Goal: Navigation & Orientation: Find specific page/section

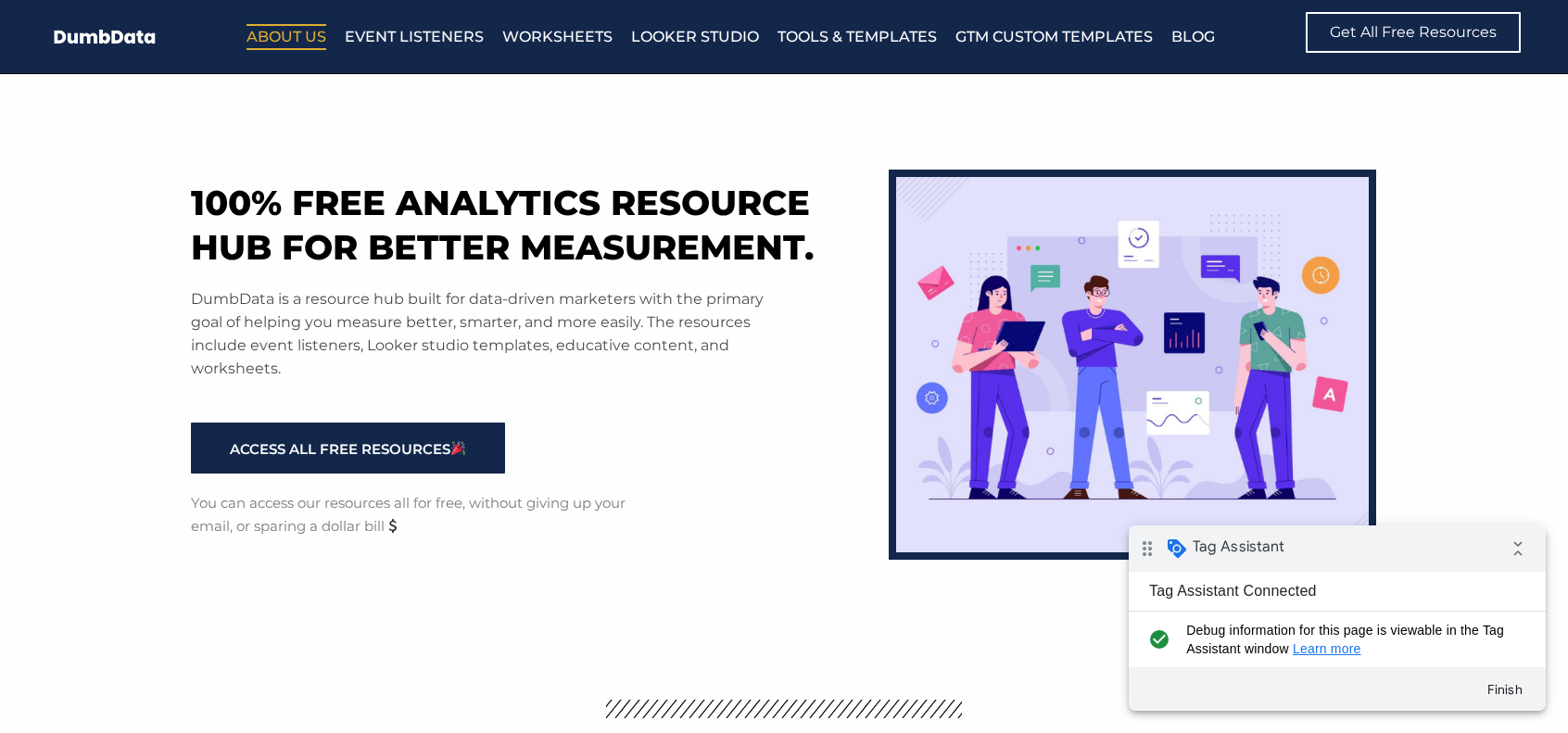
click at [312, 40] on link "About Us" at bounding box center [287, 37] width 80 height 26
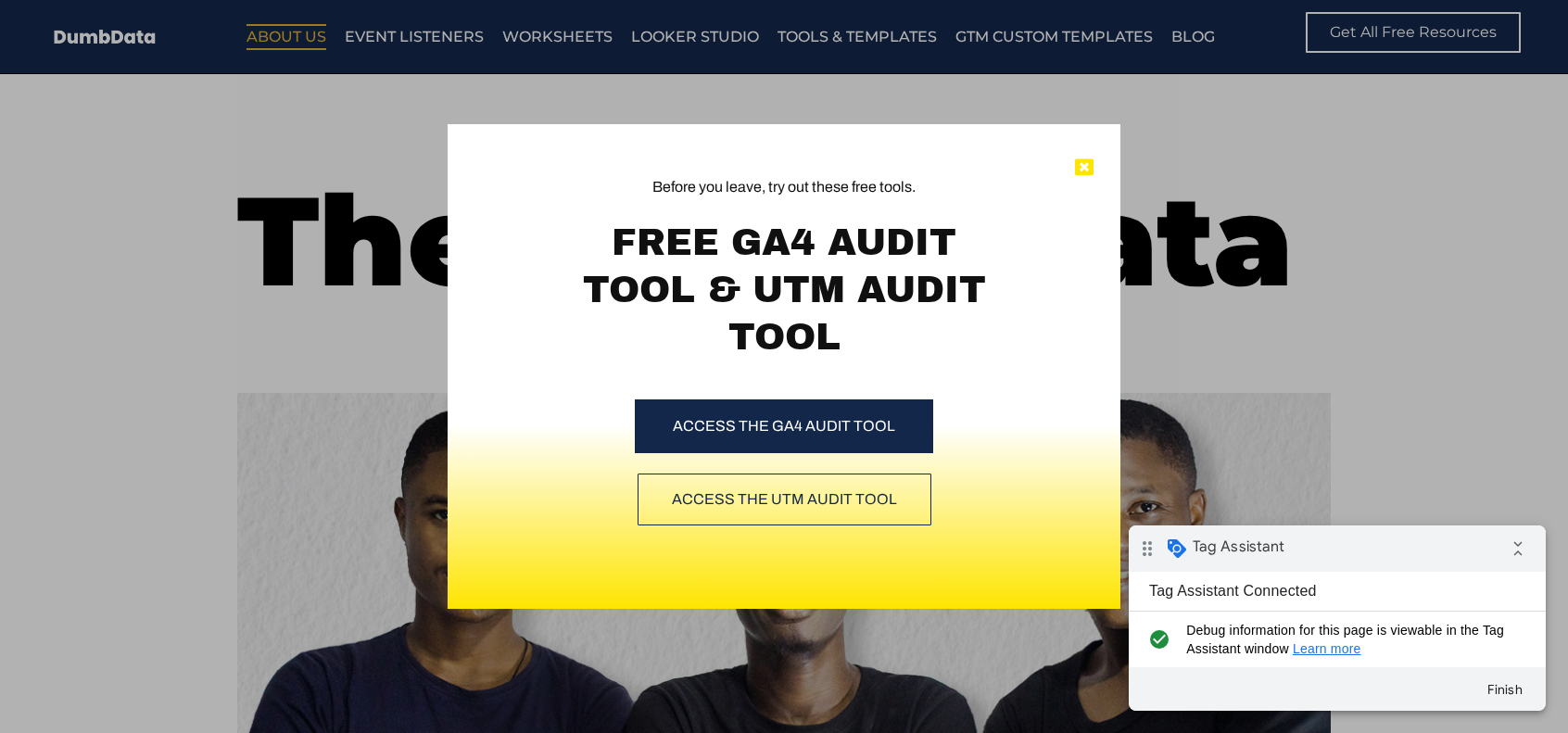
click at [1083, 171] on icon at bounding box center [1085, 168] width 19 height 19
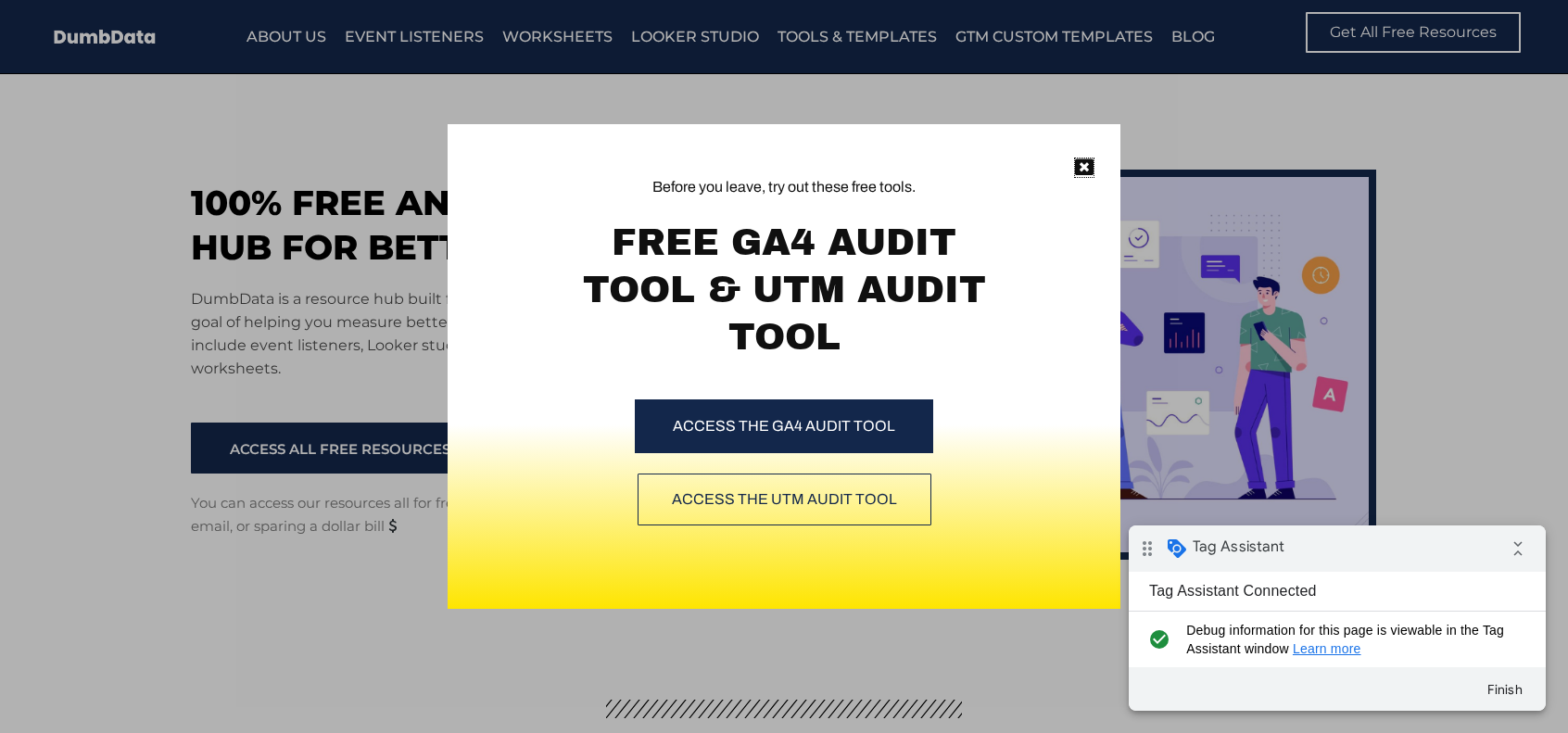
drag, startPoint x: 1087, startPoint y: 163, endPoint x: 416, endPoint y: 67, distance: 677.8
click at [1085, 163] on icon at bounding box center [1085, 168] width 19 height 19
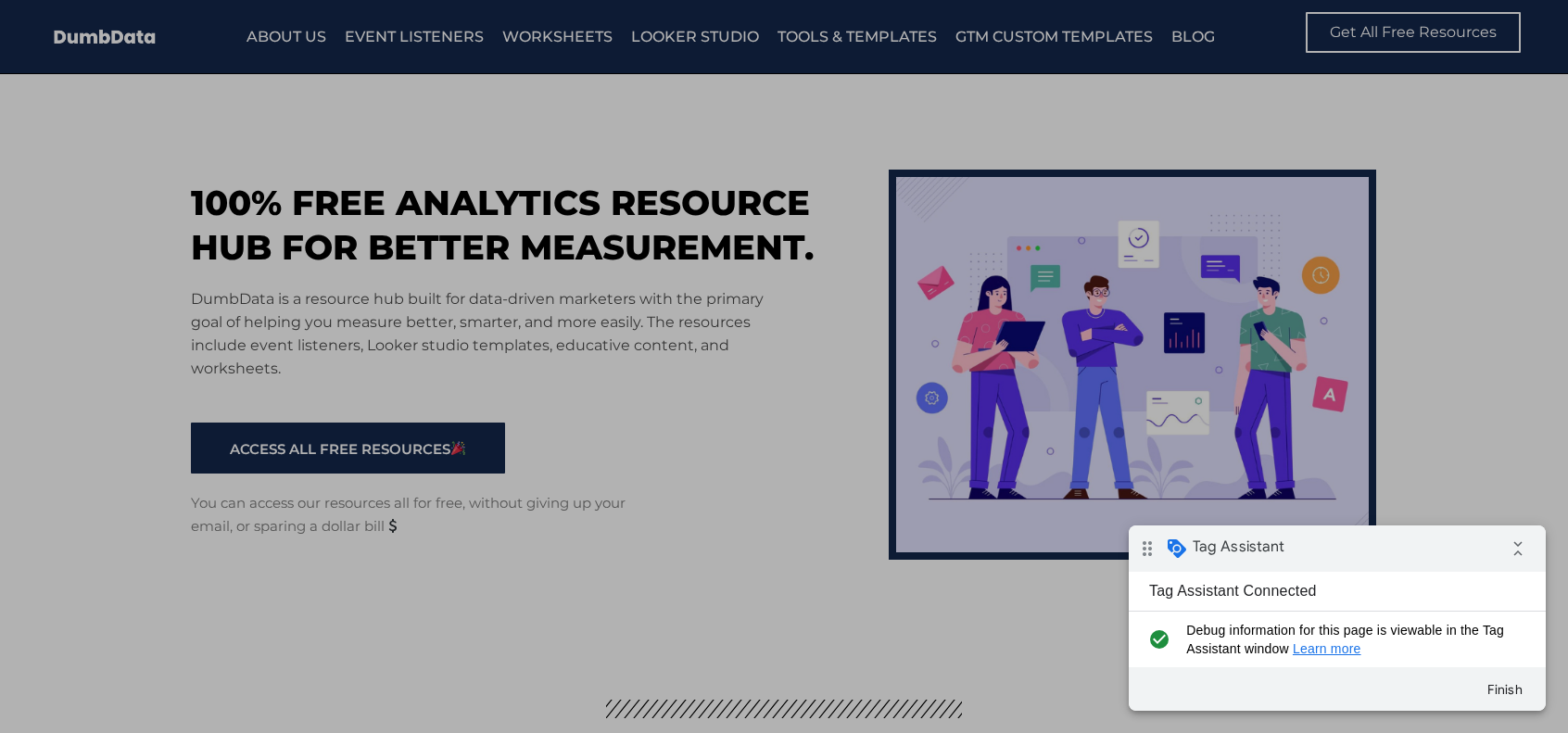
click at [313, 34] on div "Before you leave, try out these free tools. FREE GA4 AUDIT TOOL & UTM AUDIT TOO…" at bounding box center [784, 366] width 1568 height 733
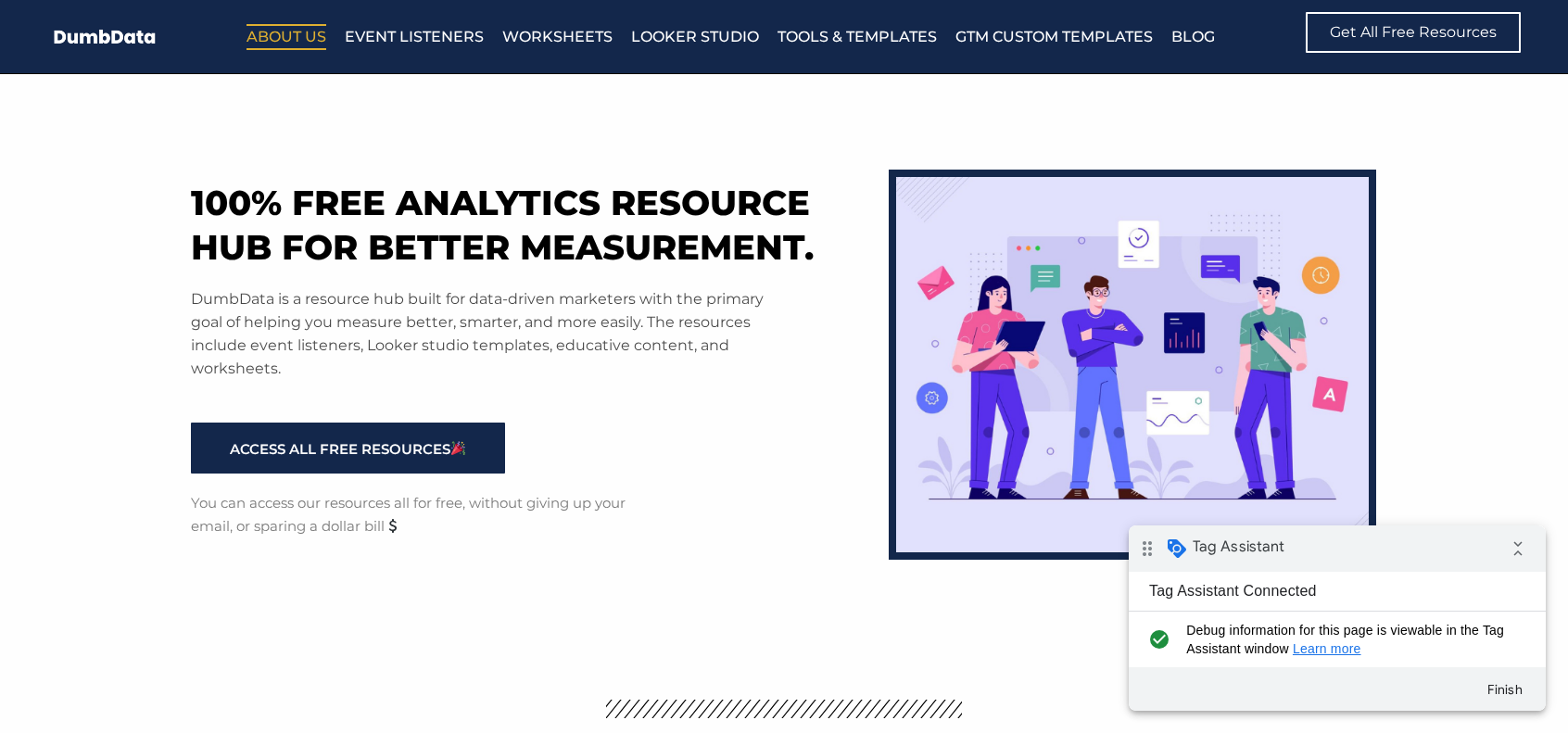
click at [311, 36] on link "About Us" at bounding box center [287, 37] width 80 height 26
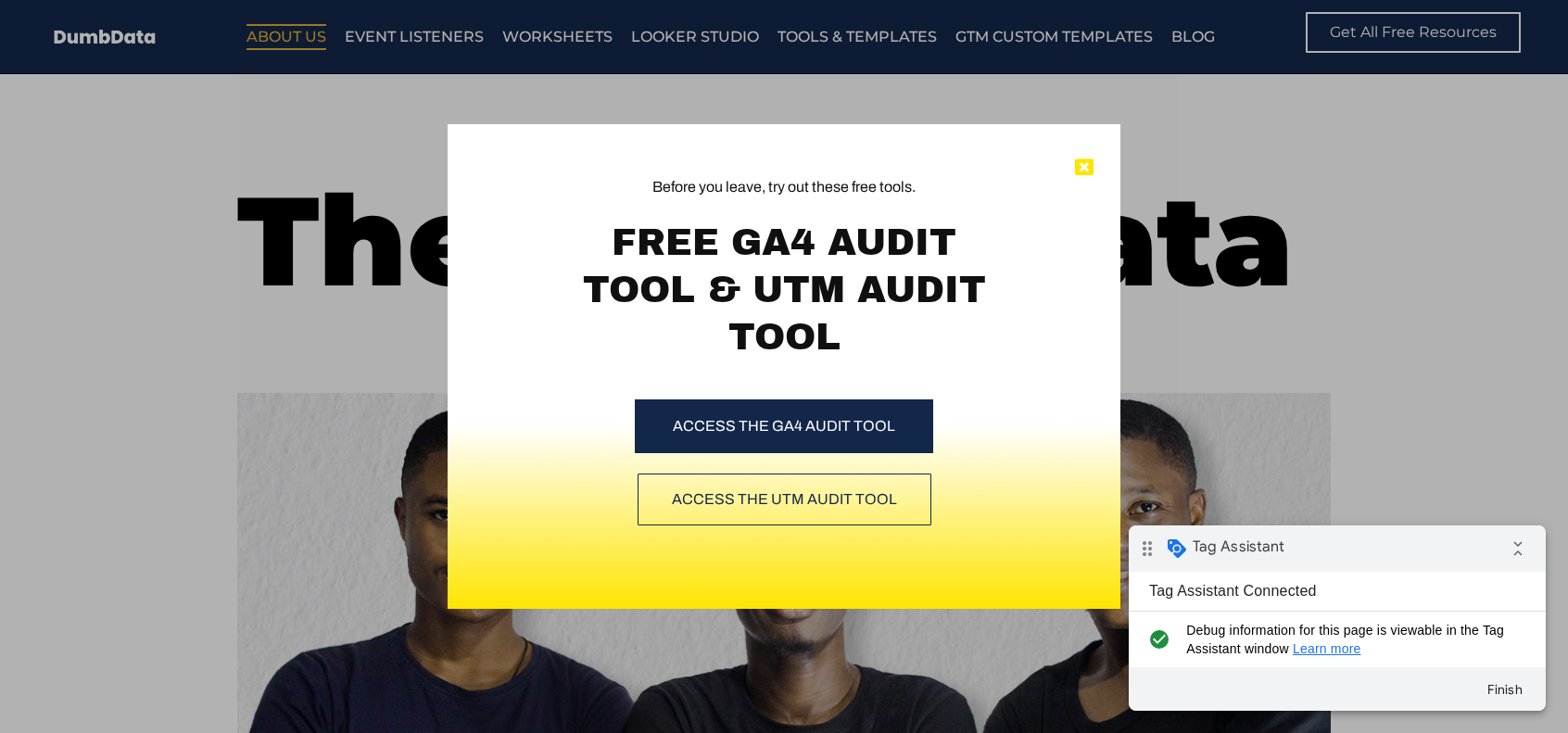
click at [1087, 170] on icon at bounding box center [1085, 168] width 19 height 19
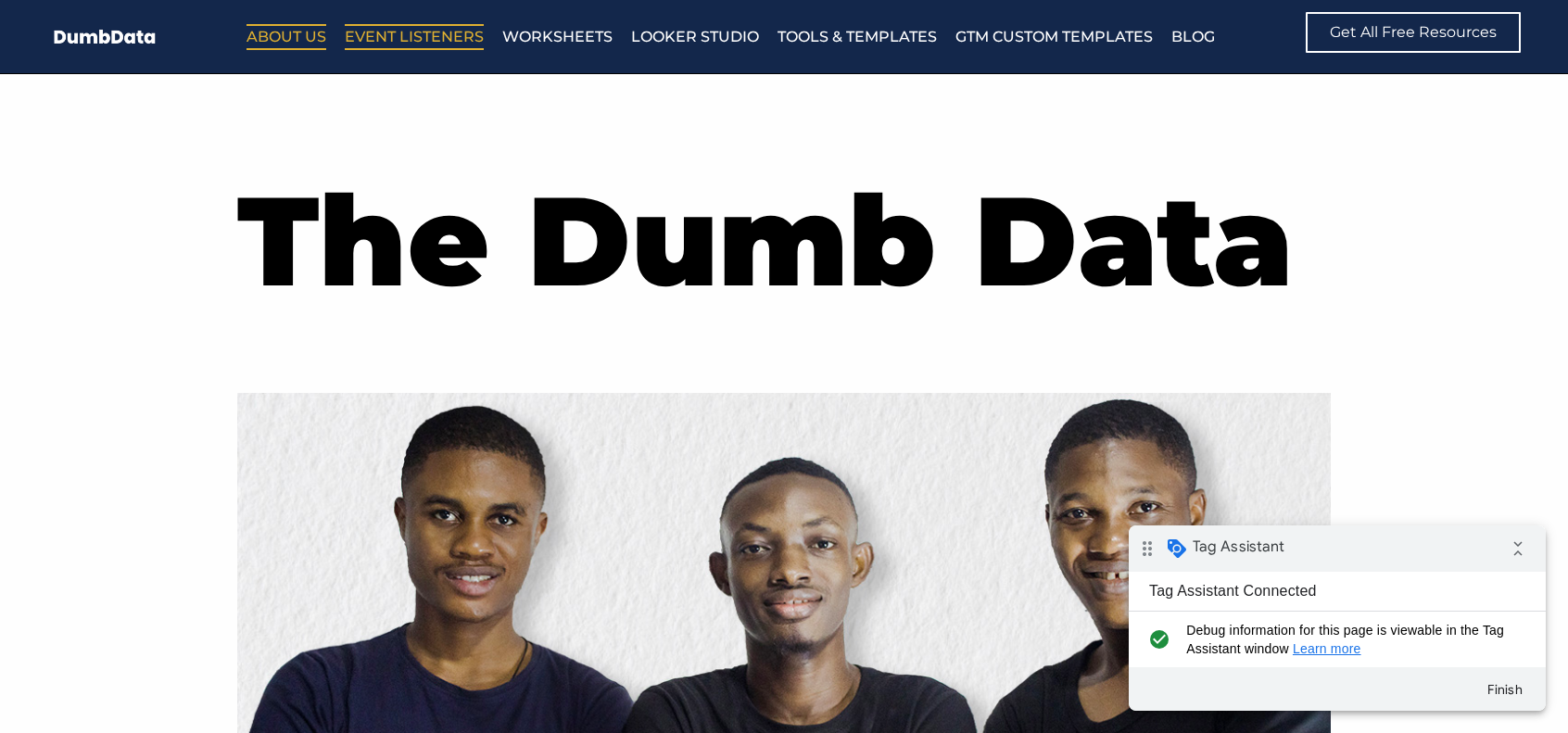
click at [451, 42] on link "Event Listeners" at bounding box center [413, 37] width 139 height 26
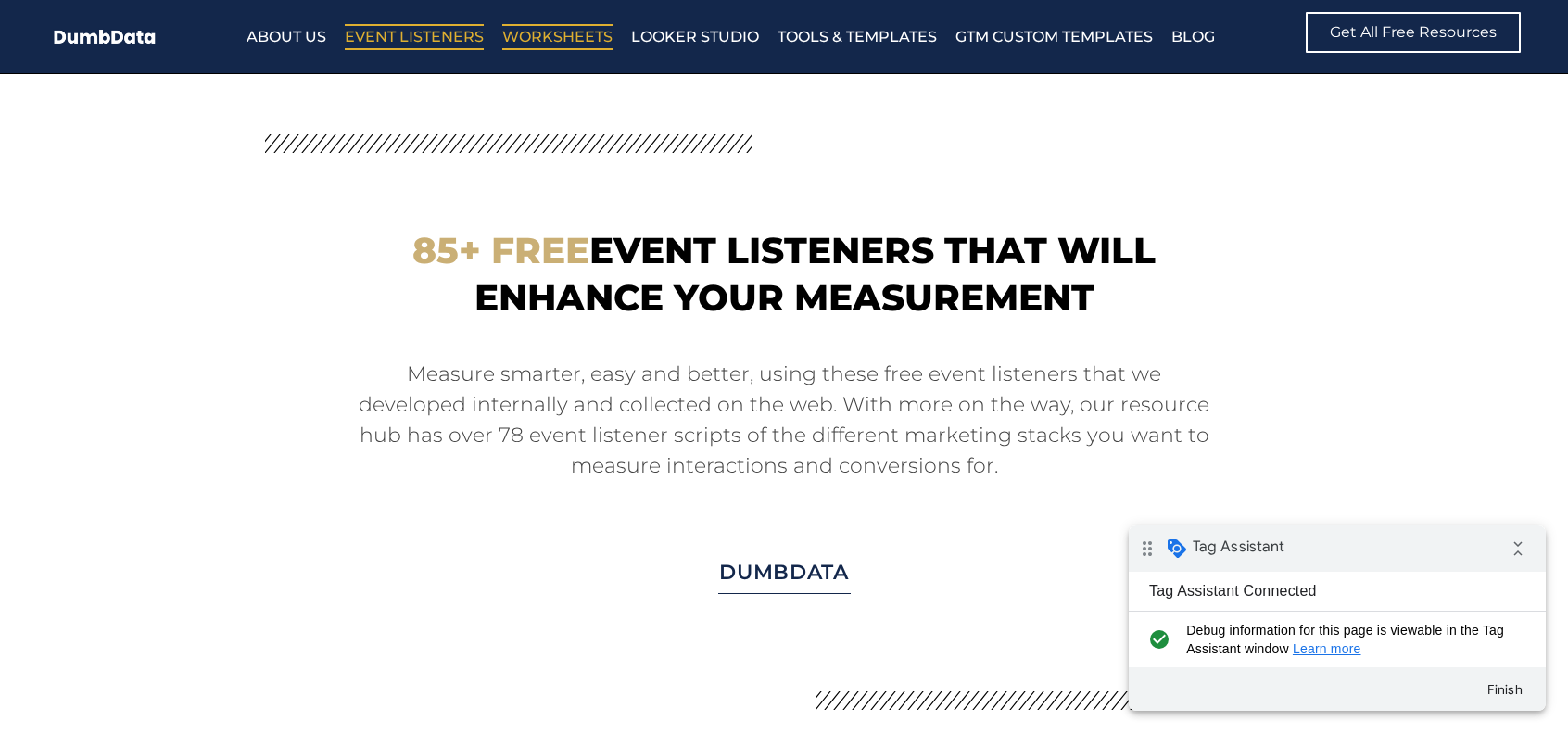
click at [552, 38] on link "Worksheets" at bounding box center [558, 37] width 110 height 26
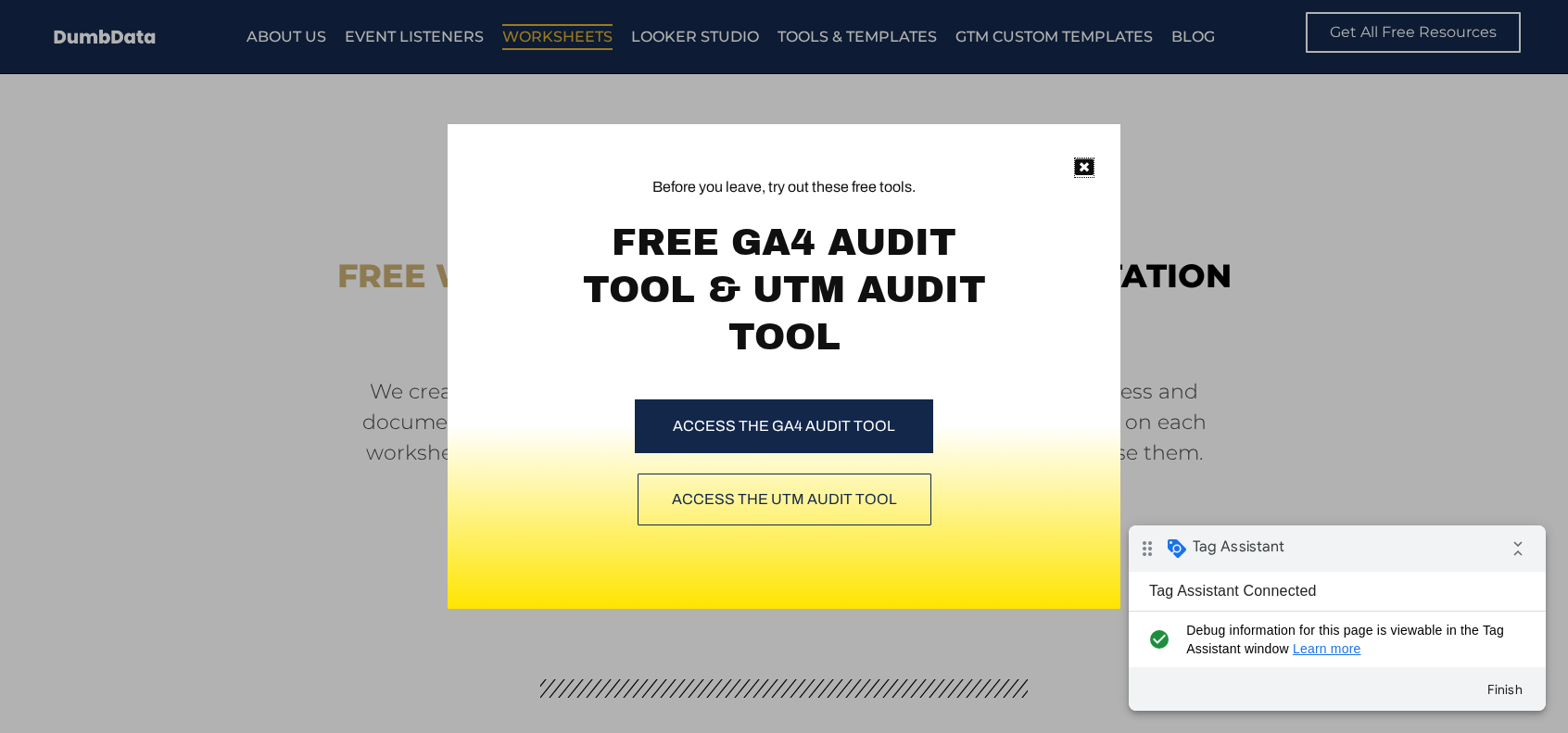
drag, startPoint x: 1086, startPoint y: 166, endPoint x: 1042, endPoint y: 117, distance: 65.9
click at [1087, 166] on icon at bounding box center [1085, 168] width 19 height 19
click at [1034, 29] on div "Before you leave, try out these free tools. FREE GA4 AUDIT TOOL & UTM AUDIT TOO…" at bounding box center [784, 366] width 1568 height 733
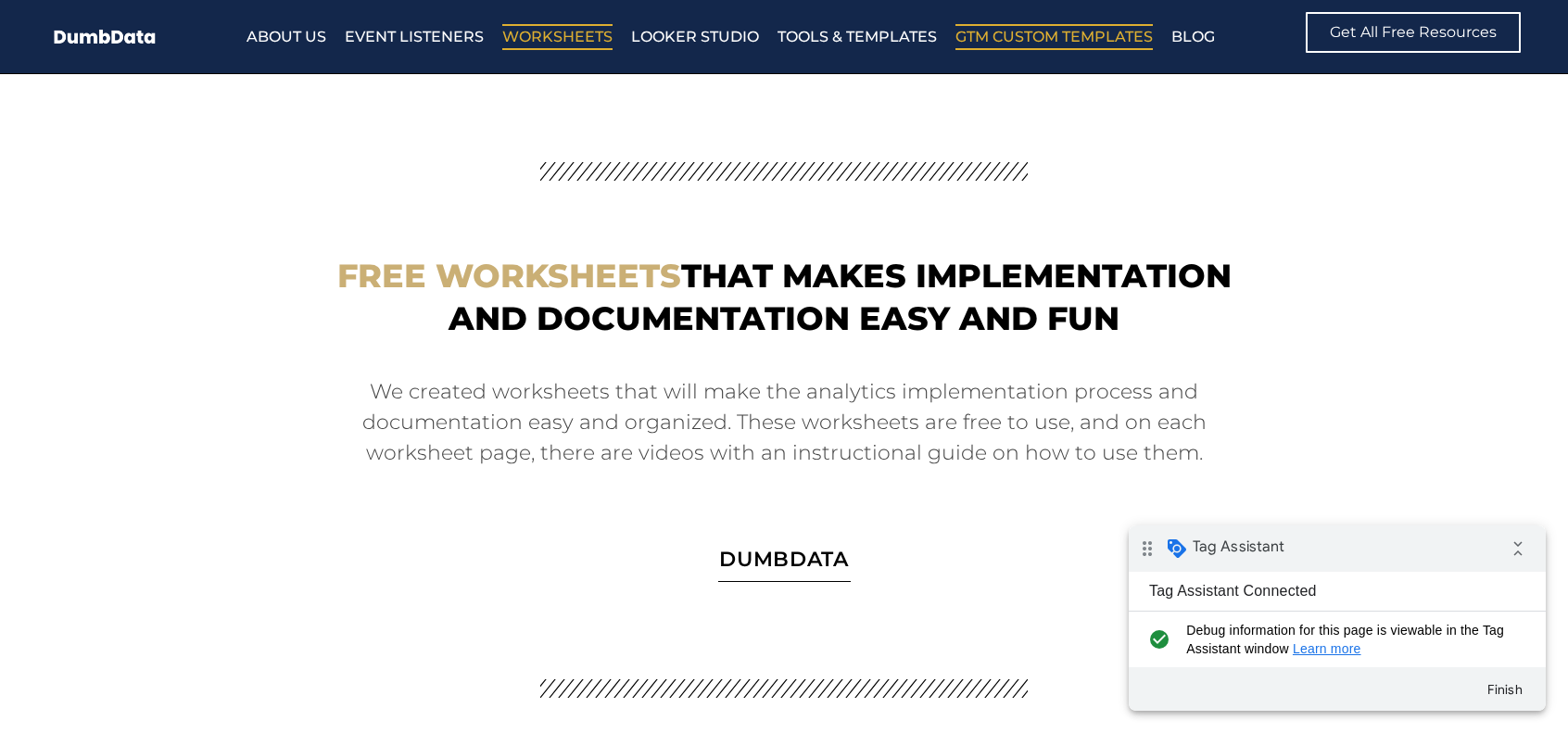
click at [1018, 36] on link "GTM Custom Templates" at bounding box center [1054, 37] width 197 height 26
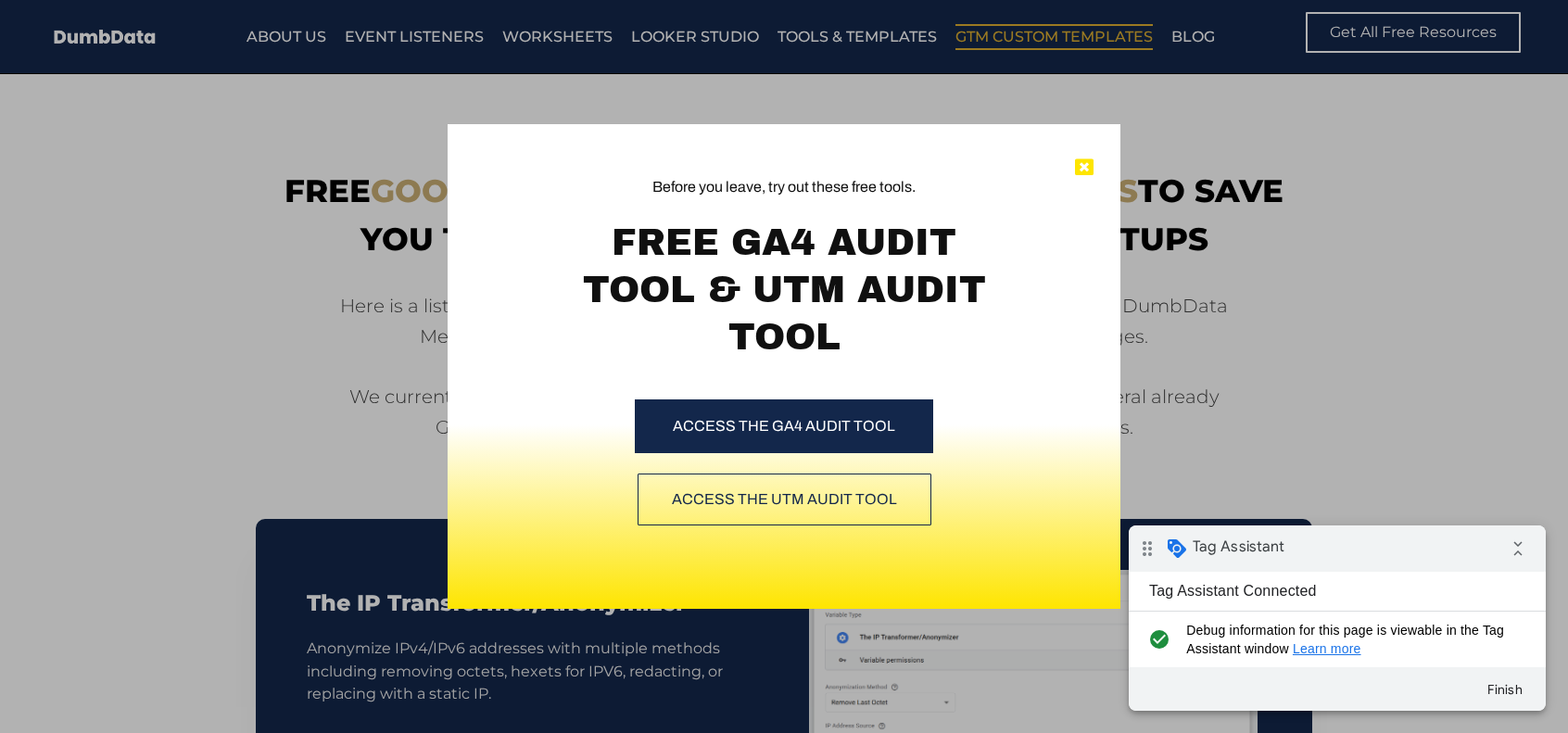
click at [1084, 160] on icon at bounding box center [1085, 168] width 19 height 19
